Goal: Task Accomplishment & Management: Use online tool/utility

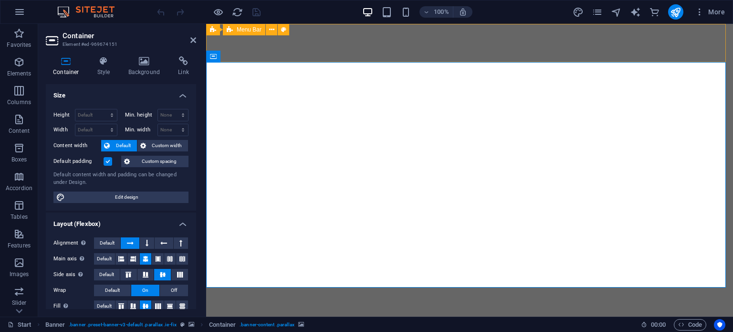
click at [279, 310] on div "Home About Services Portfolio News Contact Menu" at bounding box center [469, 329] width 527 height 38
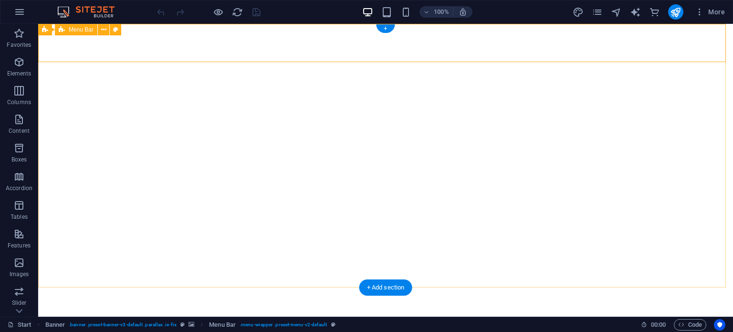
click at [659, 310] on div "Home About Services Portfolio News Contact Menu" at bounding box center [385, 329] width 695 height 38
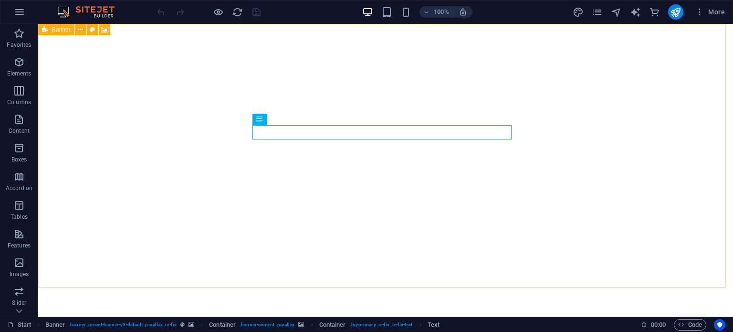
click at [50, 27] on div "Banner" at bounding box center [56, 29] width 36 height 11
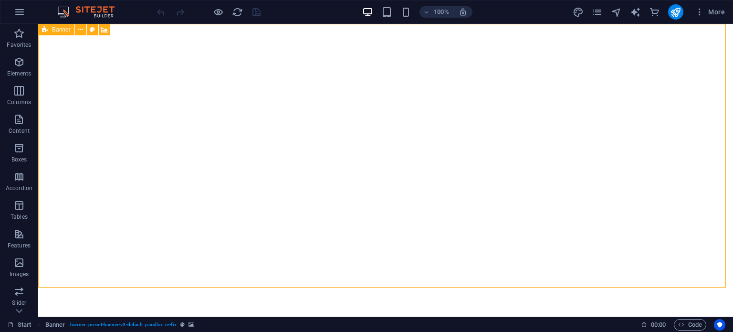
click at [50, 27] on div "Banner" at bounding box center [56, 29] width 36 height 11
select select "vh"
select select "header"
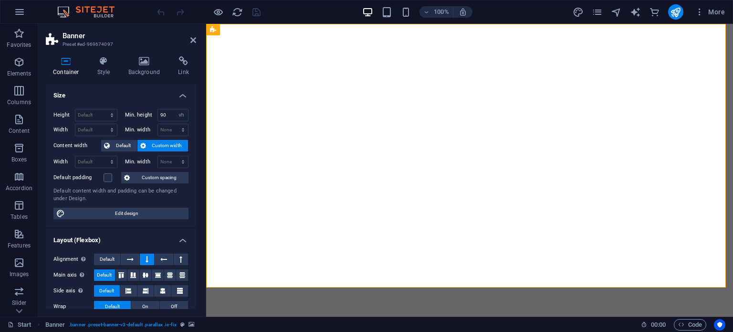
click at [136, 55] on div "Container Style Background Link Size Height Default px rem % vh vw Min. height …" at bounding box center [121, 183] width 166 height 268
click at [142, 62] on icon at bounding box center [144, 61] width 46 height 10
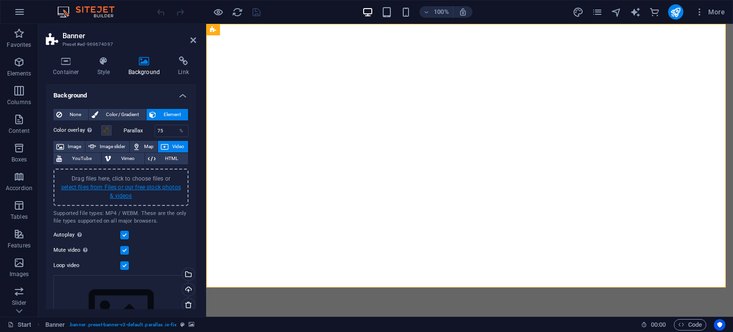
click at [124, 193] on link "select files from Files or our free stock photos & videos" at bounding box center [121, 191] width 120 height 15
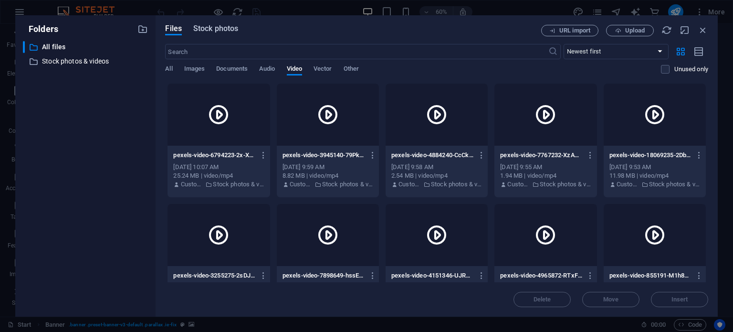
click at [204, 29] on span "Stock photos" at bounding box center [215, 28] width 45 height 11
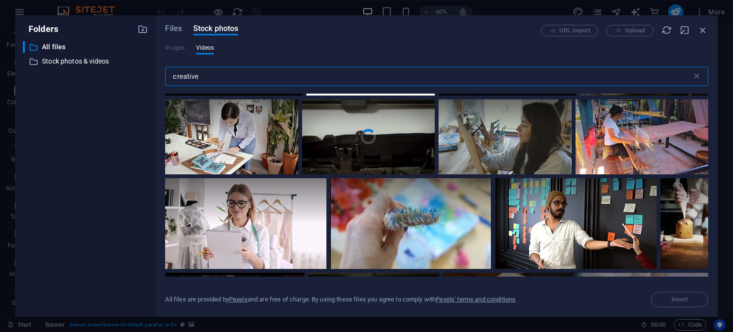
scroll to position [634, 0]
type input "creative"
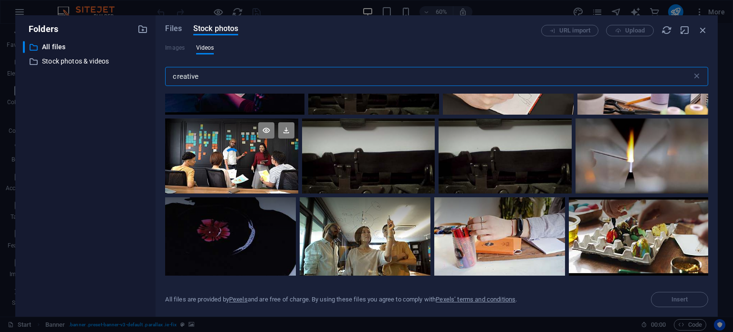
scroll to position [880, 0]
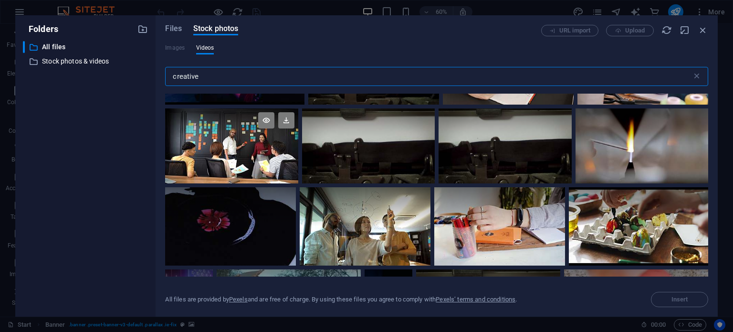
drag, startPoint x: 208, startPoint y: 77, endPoint x: 159, endPoint y: 77, distance: 48.7
click at [159, 77] on div "Files Stock photos URL import Upload Images Videos creative ​ All files are pro…" at bounding box center [437, 165] width 562 height 301
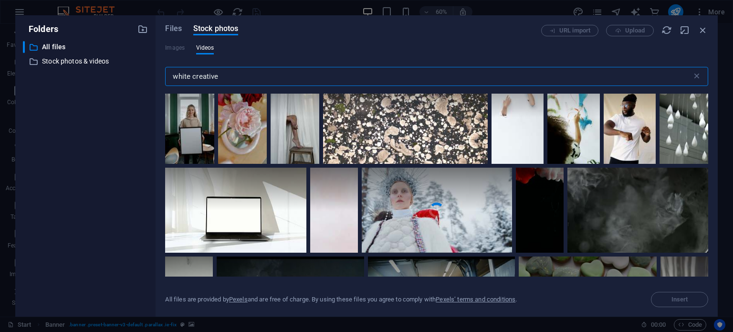
scroll to position [851, 0]
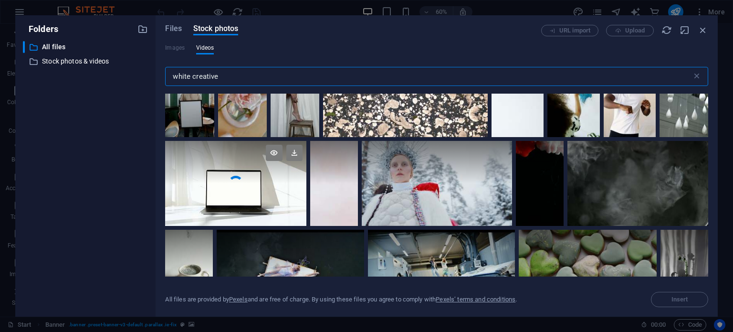
type input "white creative"
click at [277, 210] on video "Your browser does not support the video tag." at bounding box center [235, 183] width 141 height 84
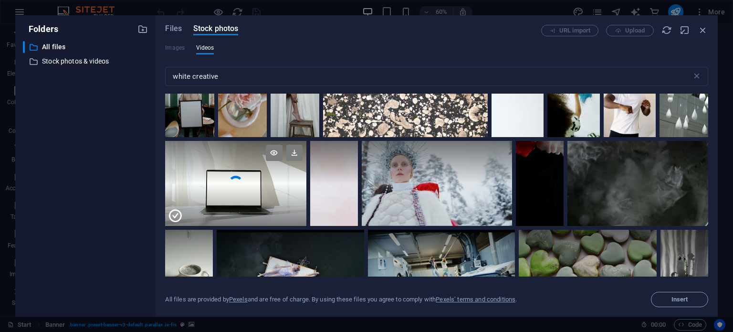
click at [277, 210] on div at bounding box center [235, 204] width 141 height 42
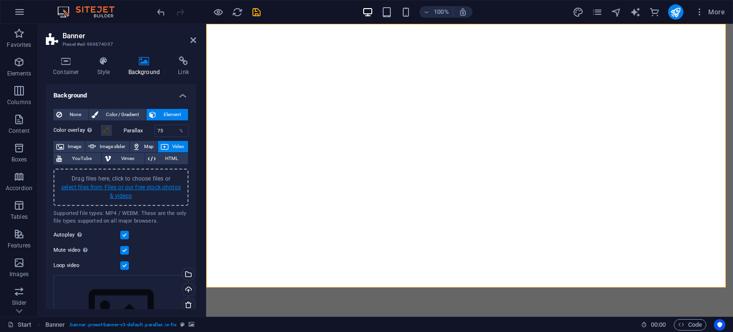
click at [123, 192] on link "select files from Files or our free stock photos & videos" at bounding box center [121, 191] width 120 height 15
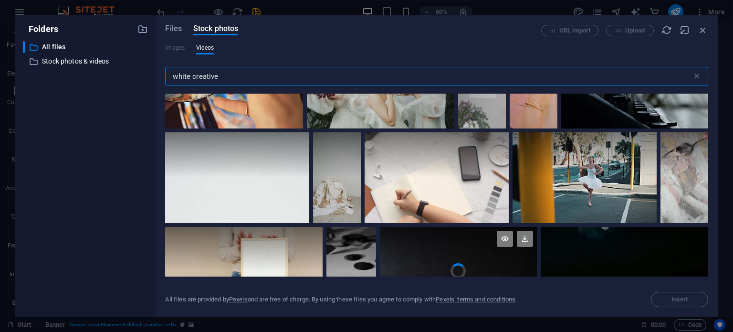
scroll to position [1124, 0]
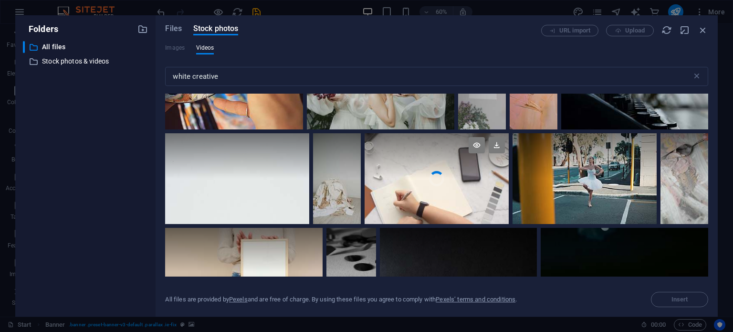
click at [443, 179] on video "Your browser does not support the video tag." at bounding box center [437, 178] width 144 height 91
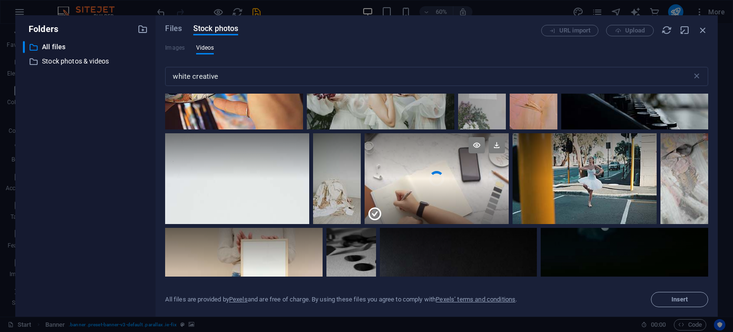
click at [443, 179] on div at bounding box center [437, 201] width 144 height 45
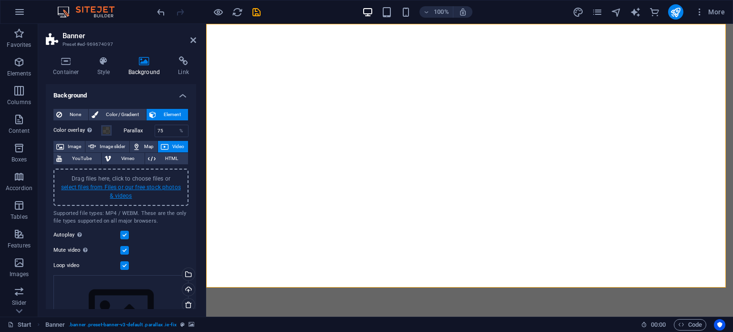
click at [122, 195] on link "select files from Files or our free stock photos & videos" at bounding box center [121, 191] width 120 height 15
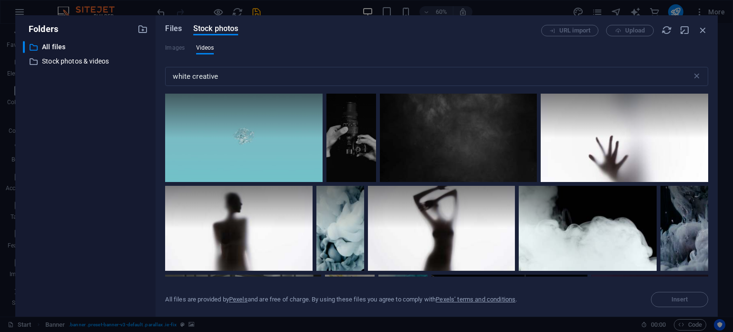
click at [179, 32] on span "Files" at bounding box center [173, 28] width 17 height 11
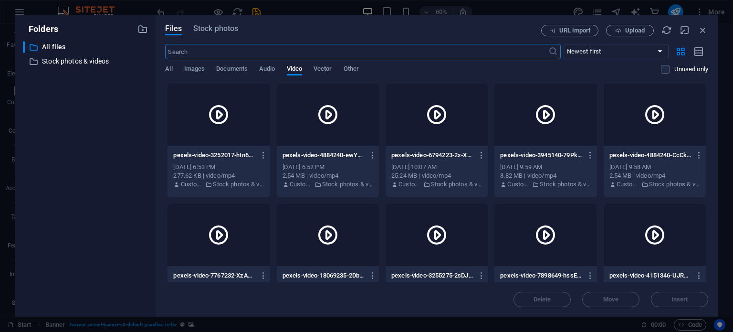
click at [219, 118] on icon at bounding box center [218, 114] width 23 height 23
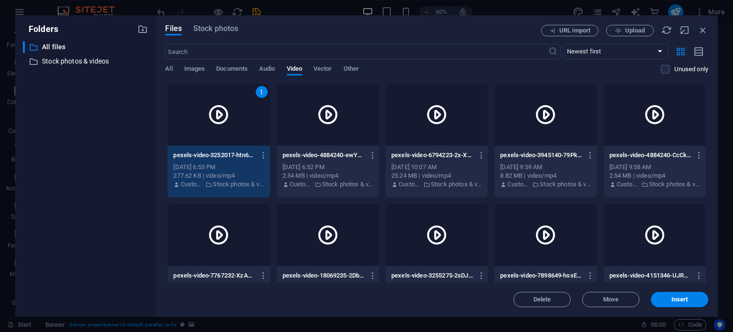
click at [219, 118] on icon at bounding box center [218, 114] width 23 height 23
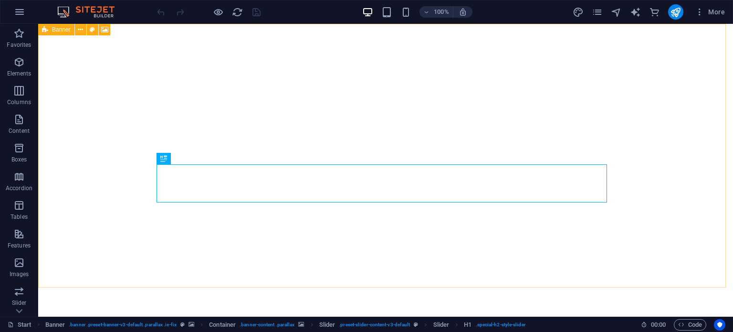
click at [47, 29] on icon at bounding box center [45, 29] width 6 height 11
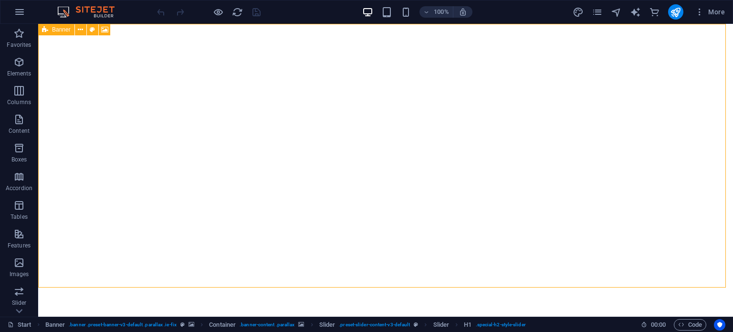
click at [47, 29] on icon at bounding box center [45, 29] width 6 height 11
select select "vh"
select select "header"
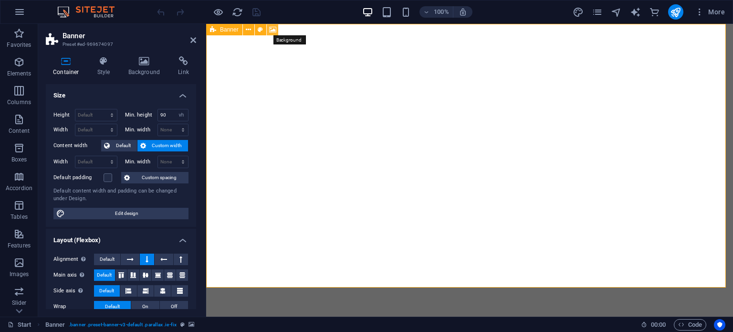
click at [271, 26] on icon at bounding box center [272, 30] width 7 height 10
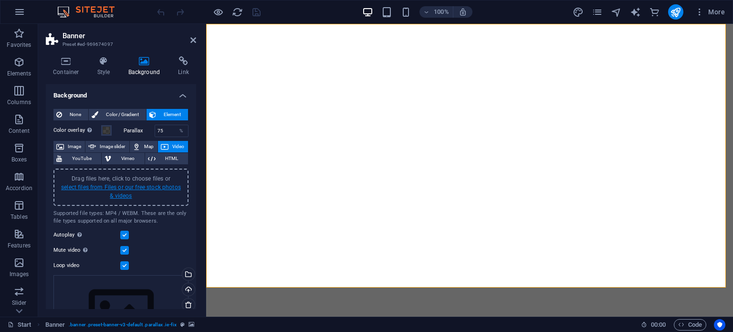
click at [122, 189] on link "select files from Files or our free stock photos & videos" at bounding box center [121, 191] width 120 height 15
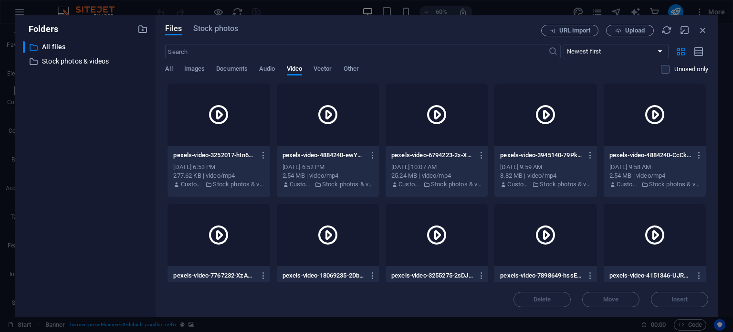
click at [237, 103] on div at bounding box center [219, 115] width 102 height 62
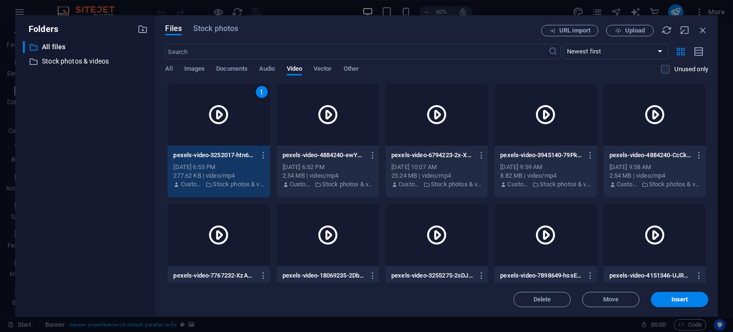
click at [237, 103] on div "1" at bounding box center [219, 115] width 102 height 62
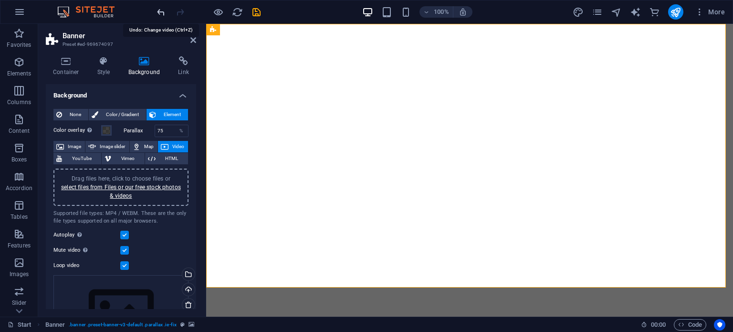
click at [158, 7] on icon "undo" at bounding box center [161, 12] width 11 height 11
click at [178, 7] on icon "redo" at bounding box center [180, 12] width 11 height 11
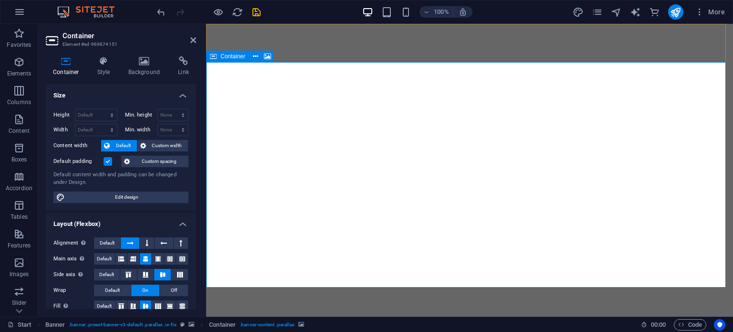
click at [212, 58] on icon at bounding box center [213, 56] width 7 height 11
click at [141, 67] on h4 "Background" at bounding box center [146, 66] width 50 height 20
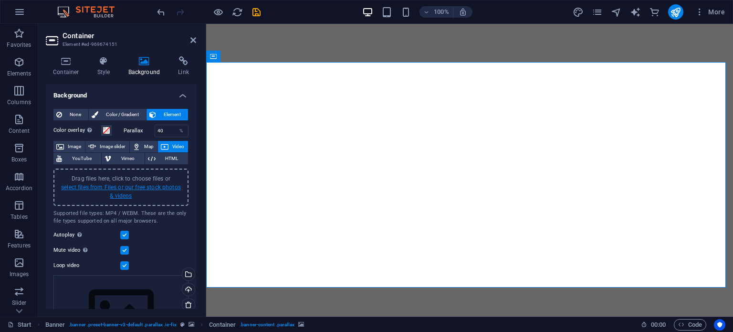
click at [112, 189] on link "select files from Files or our free stock photos & videos" at bounding box center [121, 191] width 120 height 15
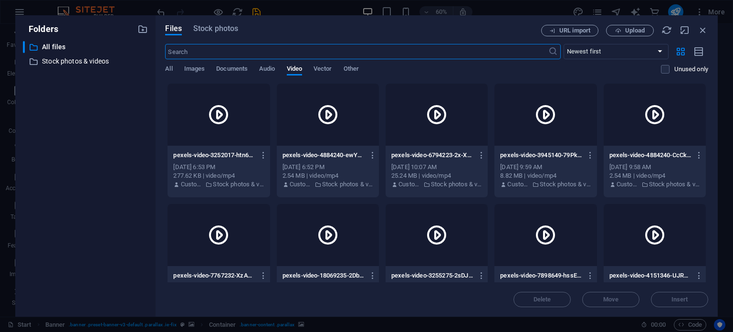
click at [208, 126] on div at bounding box center [219, 115] width 102 height 62
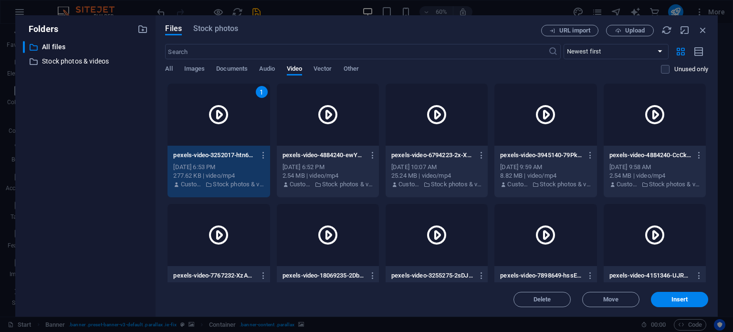
click at [208, 126] on div "1" at bounding box center [219, 115] width 102 height 62
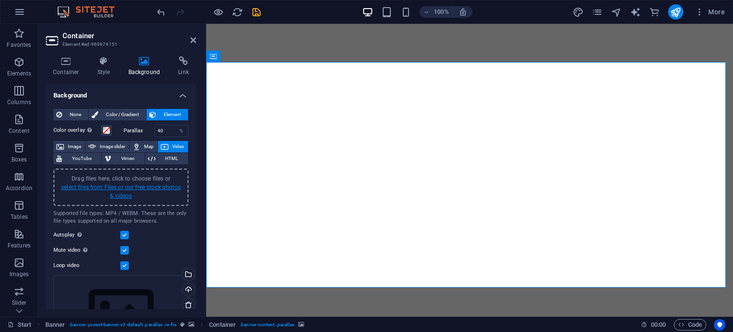
click at [116, 194] on link "select files from Files or our free stock photos & videos" at bounding box center [121, 191] width 120 height 15
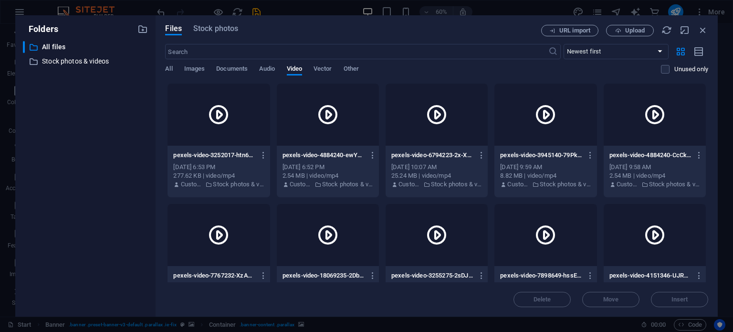
click at [313, 139] on div at bounding box center [328, 115] width 102 height 62
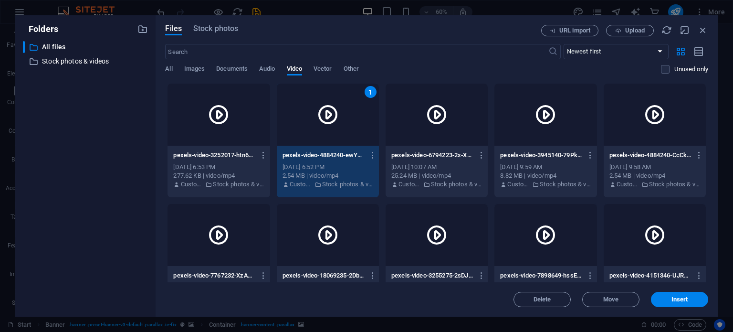
click at [313, 139] on div "1" at bounding box center [328, 115] width 102 height 62
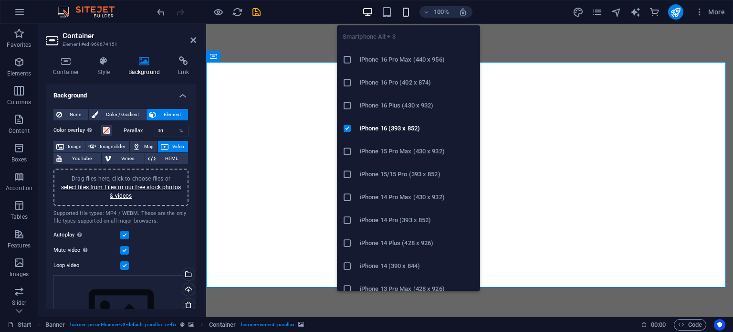
click at [403, 11] on icon "button" at bounding box center [405, 12] width 11 height 11
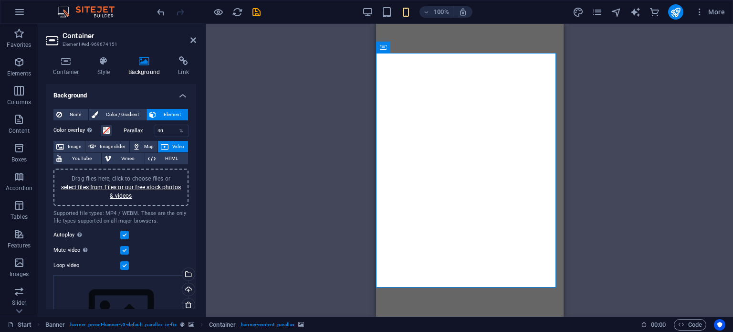
drag, startPoint x: 474, startPoint y: 268, endPoint x: 498, endPoint y: 264, distance: 23.7
